Goal: Use online tool/utility

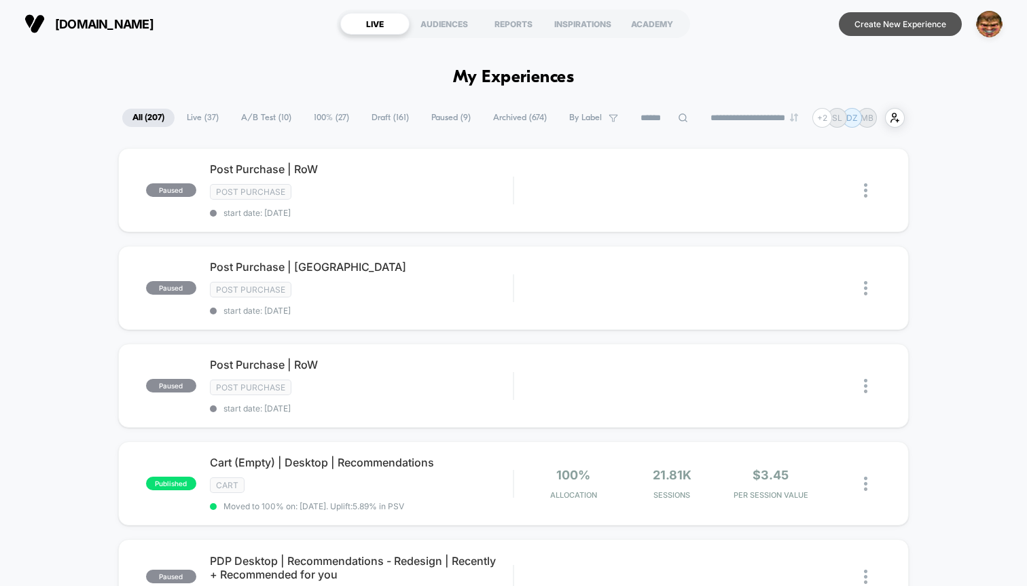
click at [903, 31] on button "Create New Experience" at bounding box center [900, 24] width 123 height 24
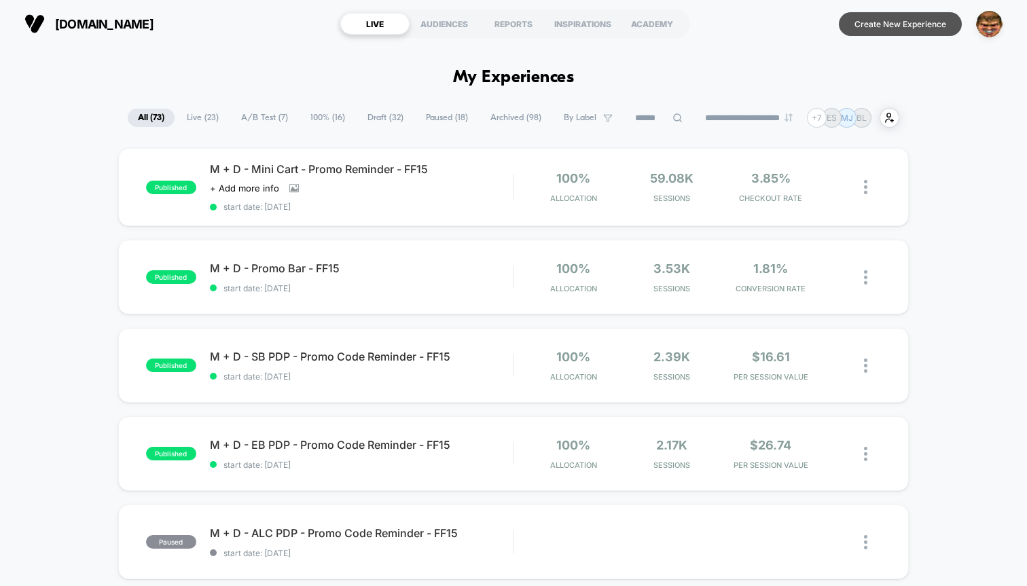
click at [876, 24] on button "Create New Experience" at bounding box center [900, 24] width 123 height 24
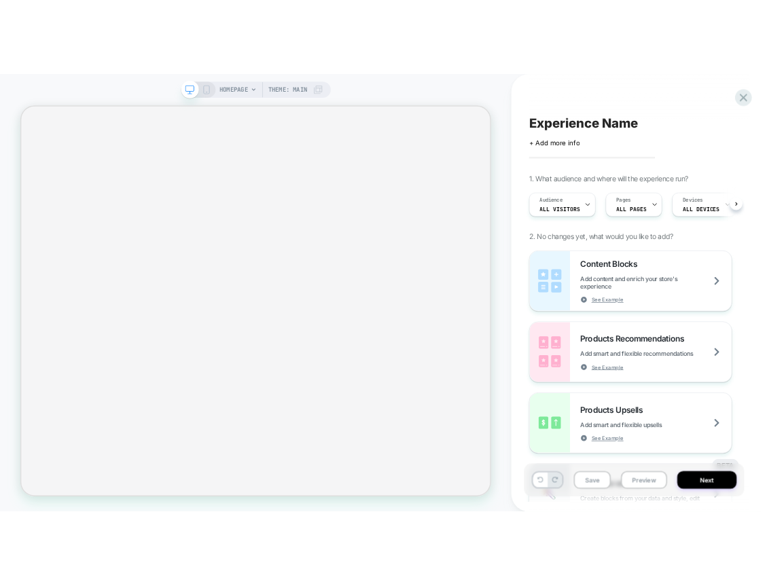
scroll to position [0, 1]
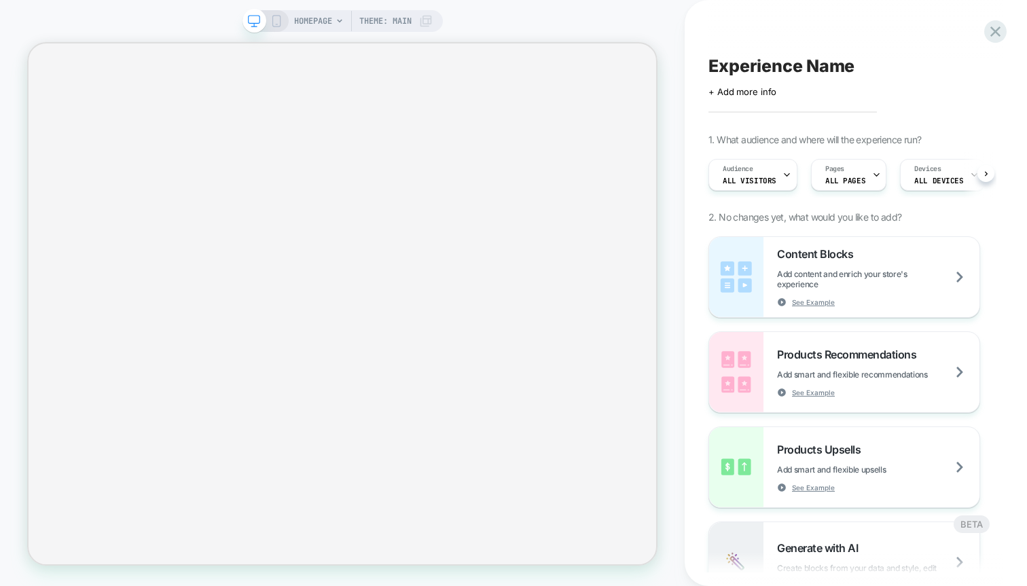
scroll to position [0, 1]
